Goal: Information Seeking & Learning: Learn about a topic

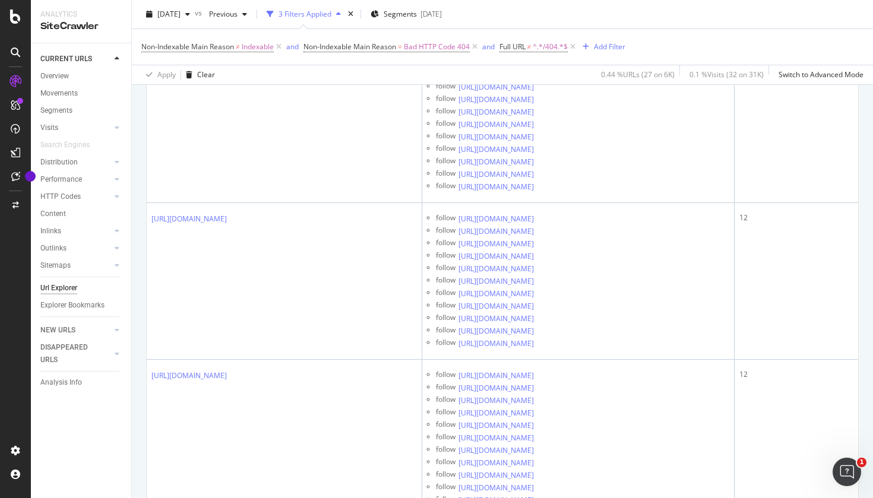
scroll to position [2330, 0]
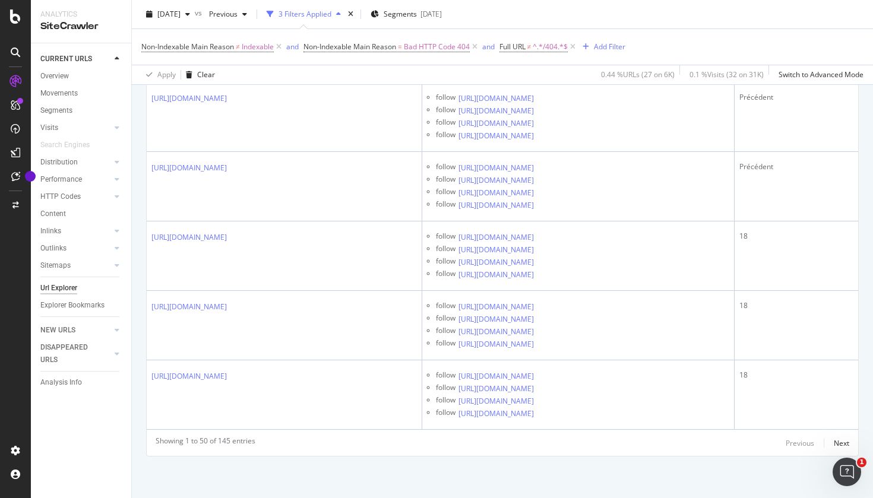
scroll to position [7448, 0]
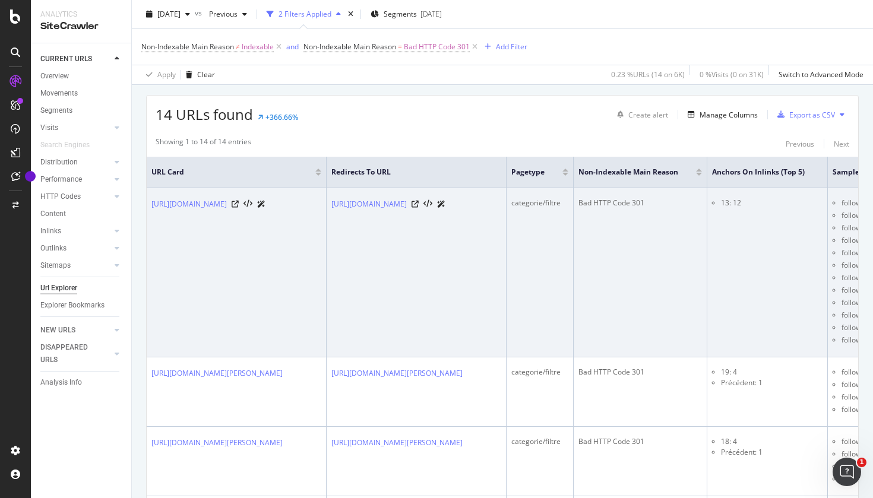
scroll to position [277, 0]
click at [239, 208] on icon at bounding box center [235, 205] width 7 height 7
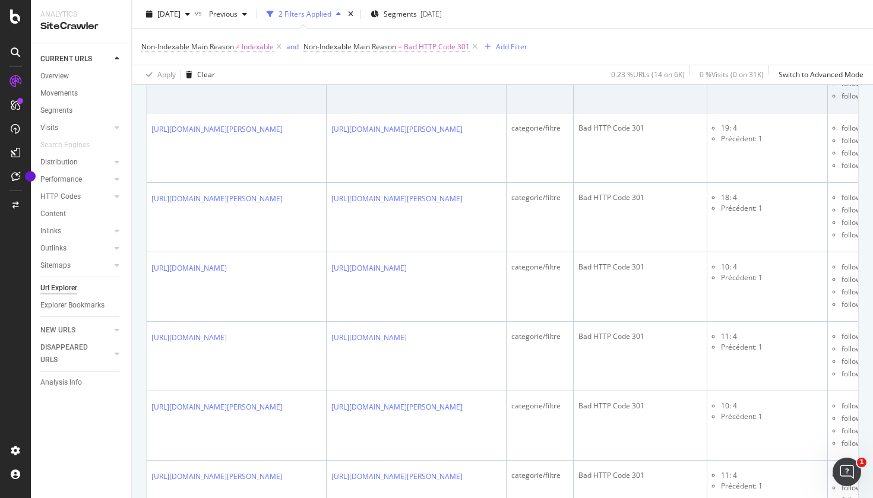
scroll to position [524, 0]
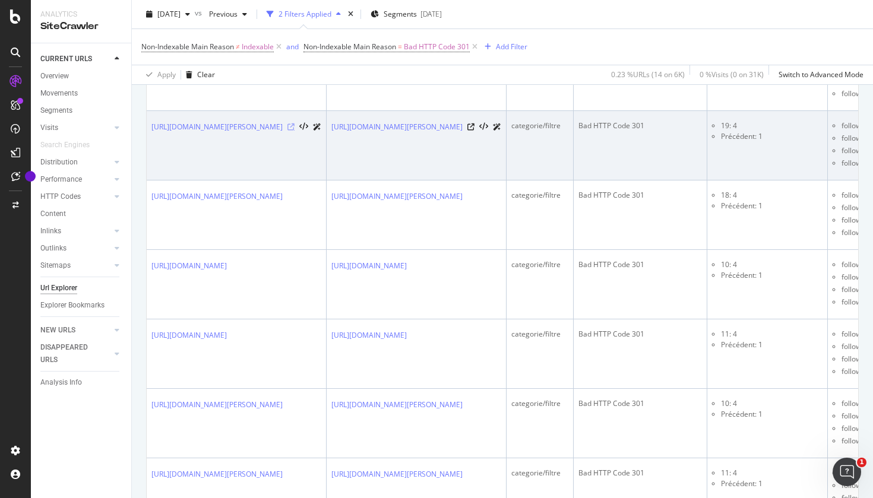
click at [295, 131] on icon at bounding box center [290, 127] width 7 height 7
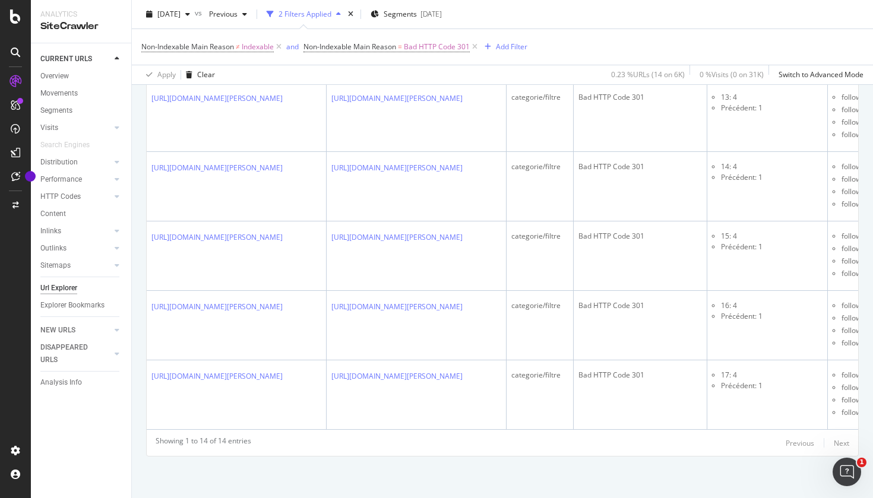
scroll to position [1348, 0]
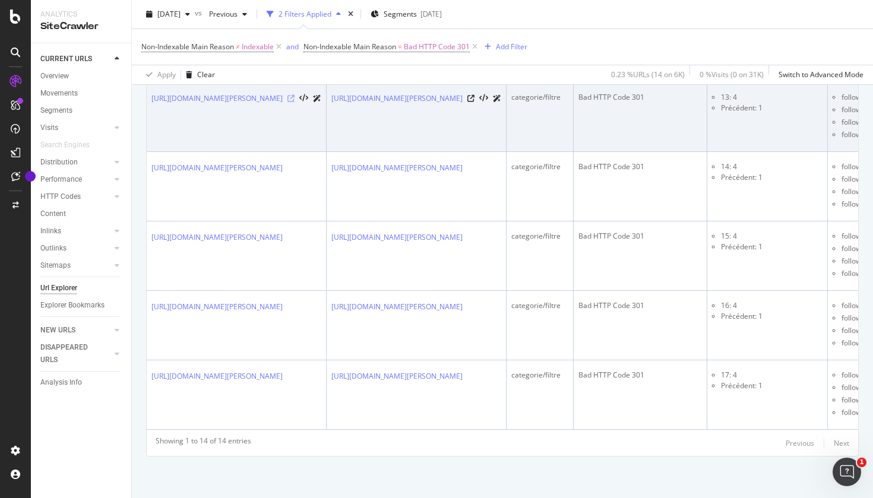
click at [295, 102] on icon at bounding box center [290, 98] width 7 height 7
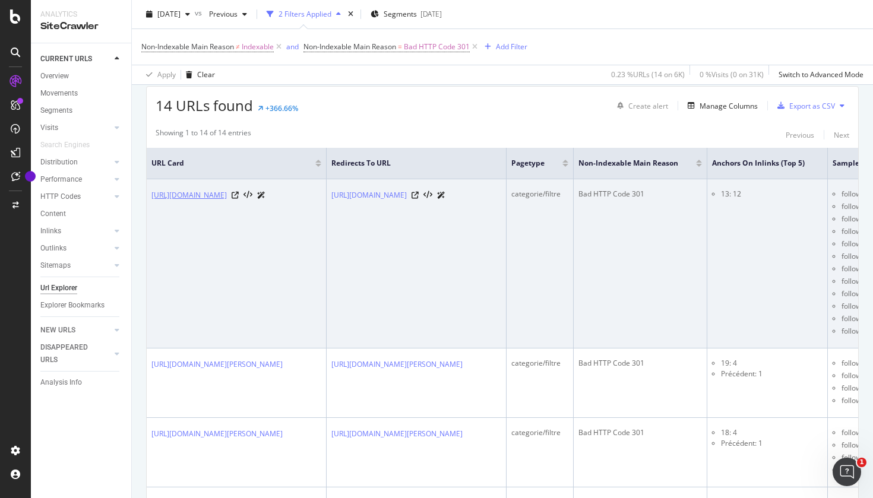
scroll to position [292, 0]
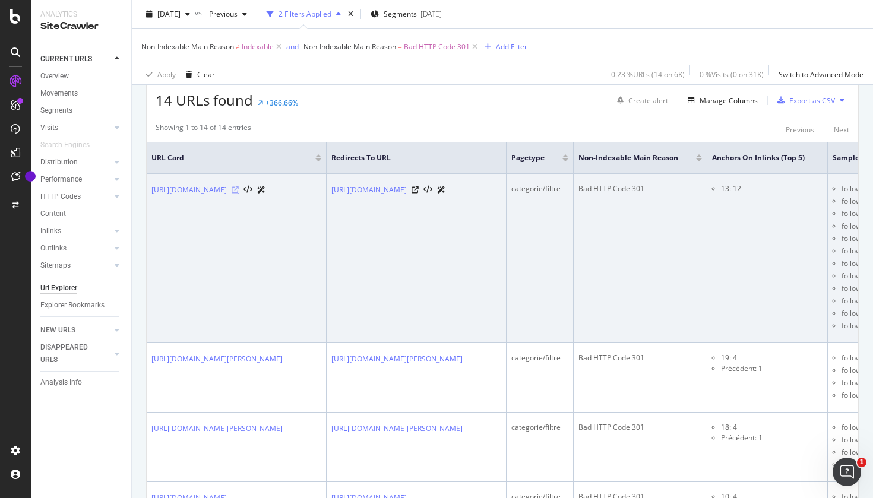
click at [239, 194] on icon at bounding box center [235, 189] width 7 height 7
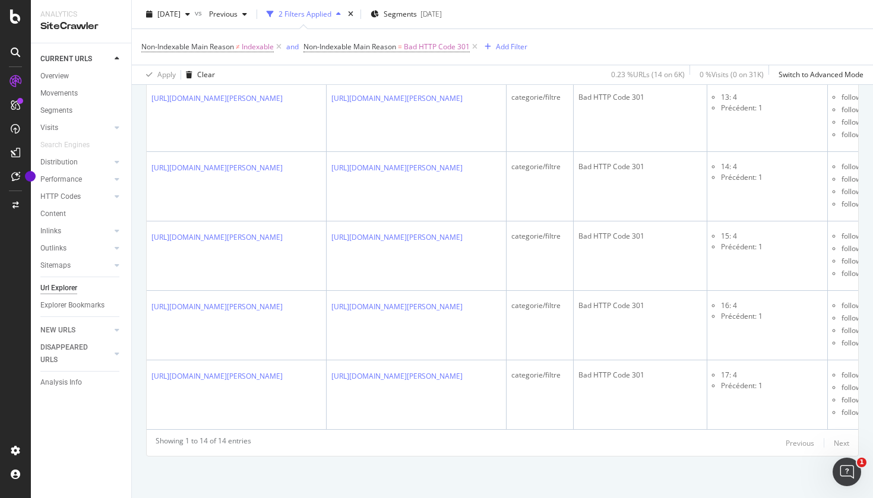
scroll to position [1807, 0]
